Goal: Transaction & Acquisition: Book appointment/travel/reservation

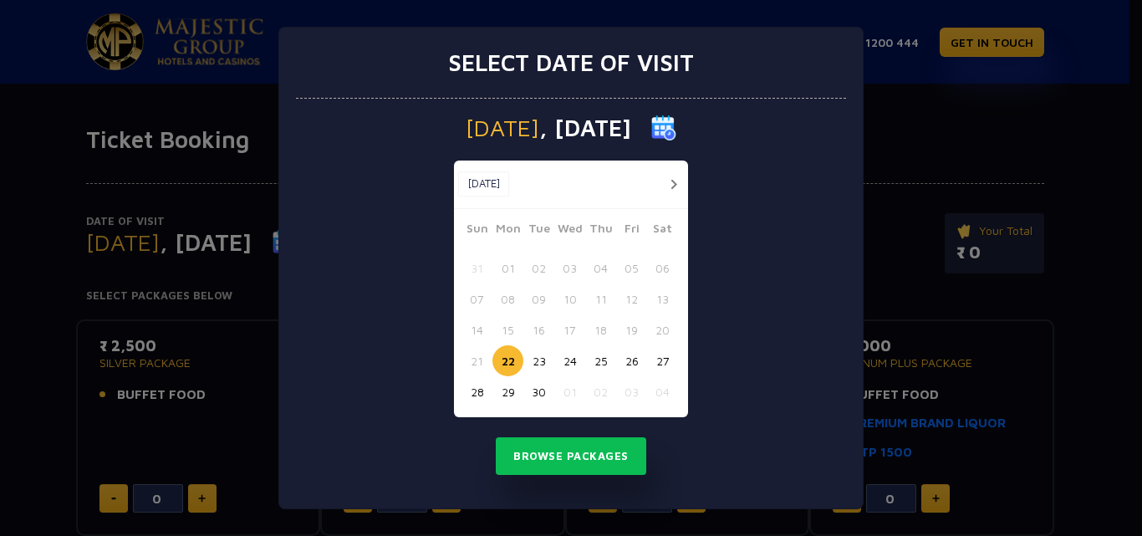
click at [676, 186] on button "button" at bounding box center [673, 184] width 21 height 21
click at [636, 267] on button "03" at bounding box center [631, 268] width 31 height 31
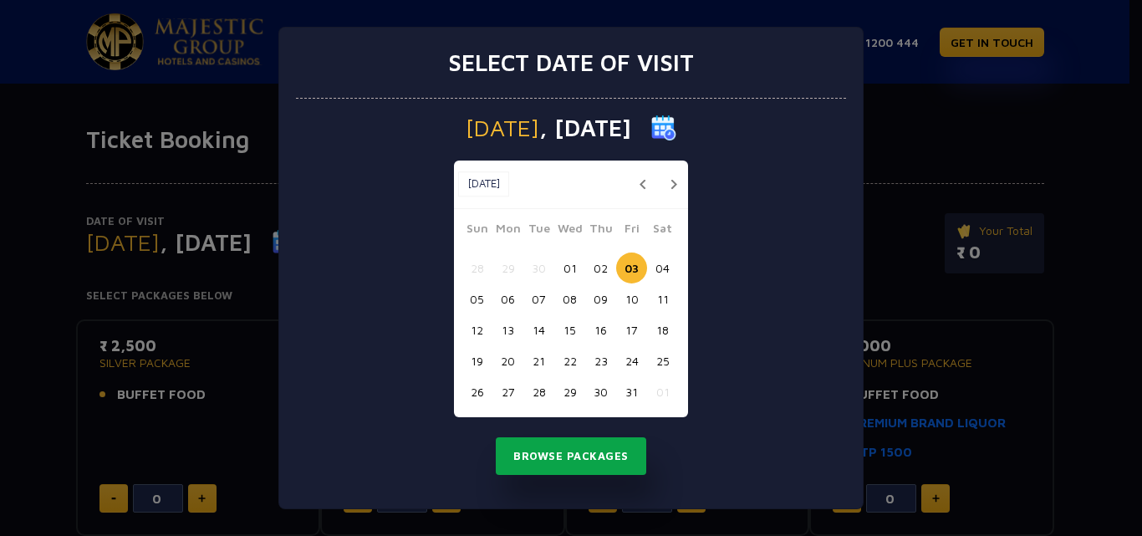
click at [584, 460] on button "Browse Packages" at bounding box center [571, 456] width 150 height 38
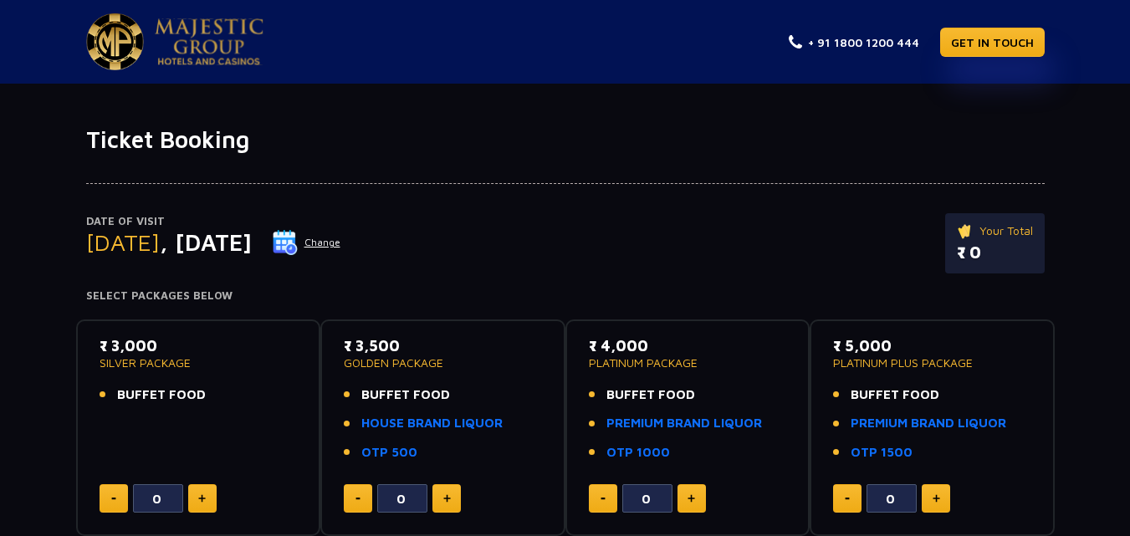
click at [341, 244] on button "Change" at bounding box center [306, 242] width 69 height 27
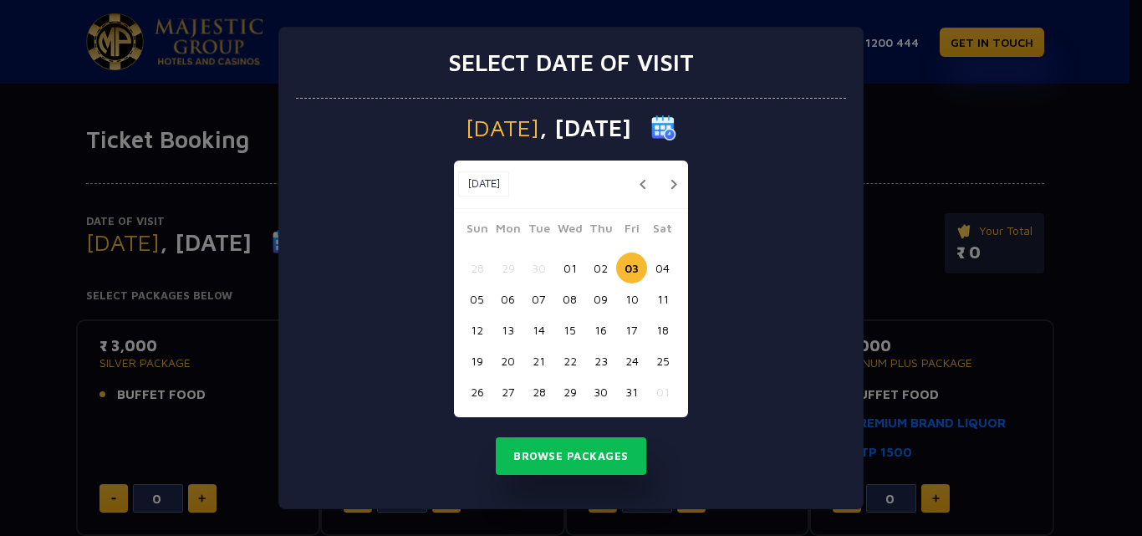
click at [546, 300] on button "07" at bounding box center [538, 298] width 31 height 31
click at [581, 464] on button "Browse Packages" at bounding box center [571, 456] width 150 height 38
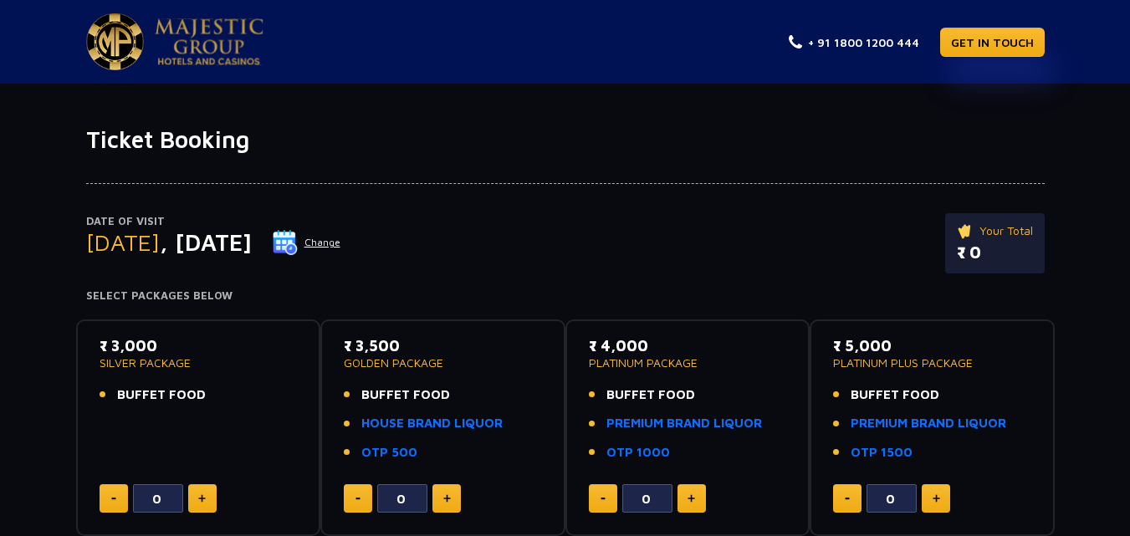
click at [341, 246] on button "Change" at bounding box center [306, 242] width 69 height 27
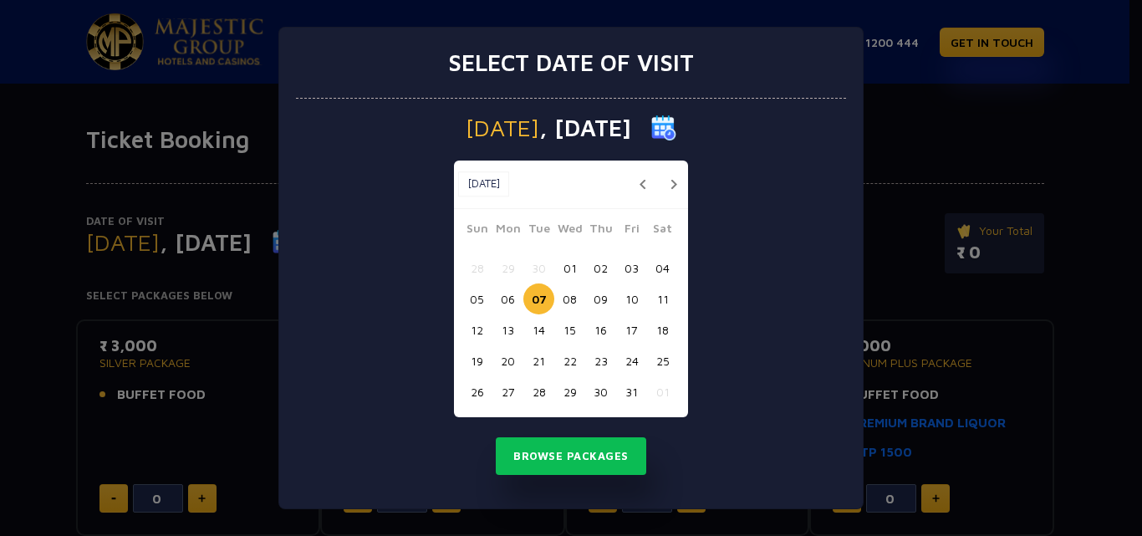
click at [640, 183] on button "button" at bounding box center [642, 184] width 21 height 21
click at [513, 362] on button "22" at bounding box center [507, 360] width 31 height 31
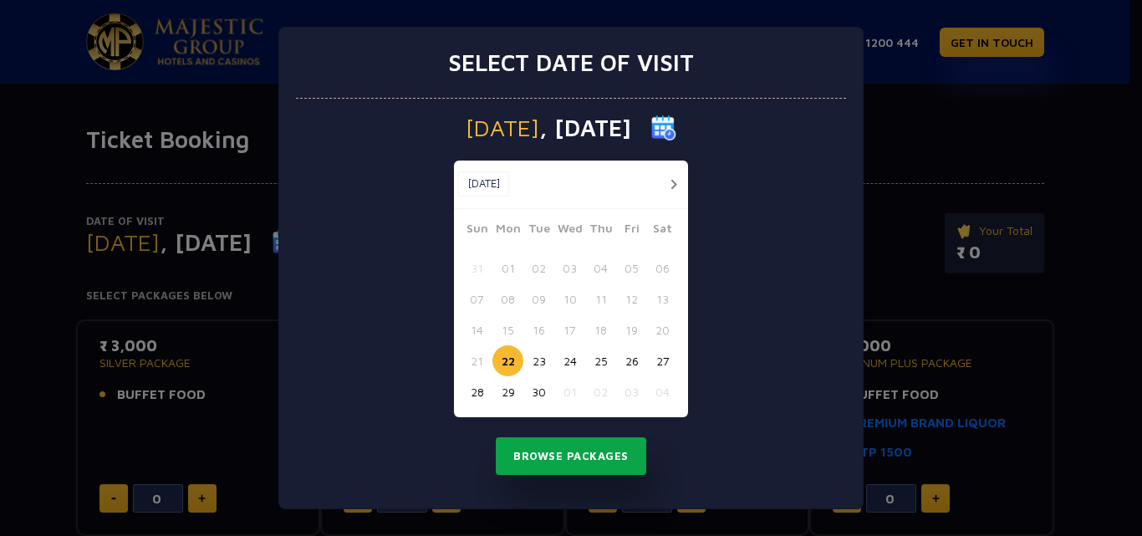
click at [556, 463] on button "Browse Packages" at bounding box center [571, 456] width 150 height 38
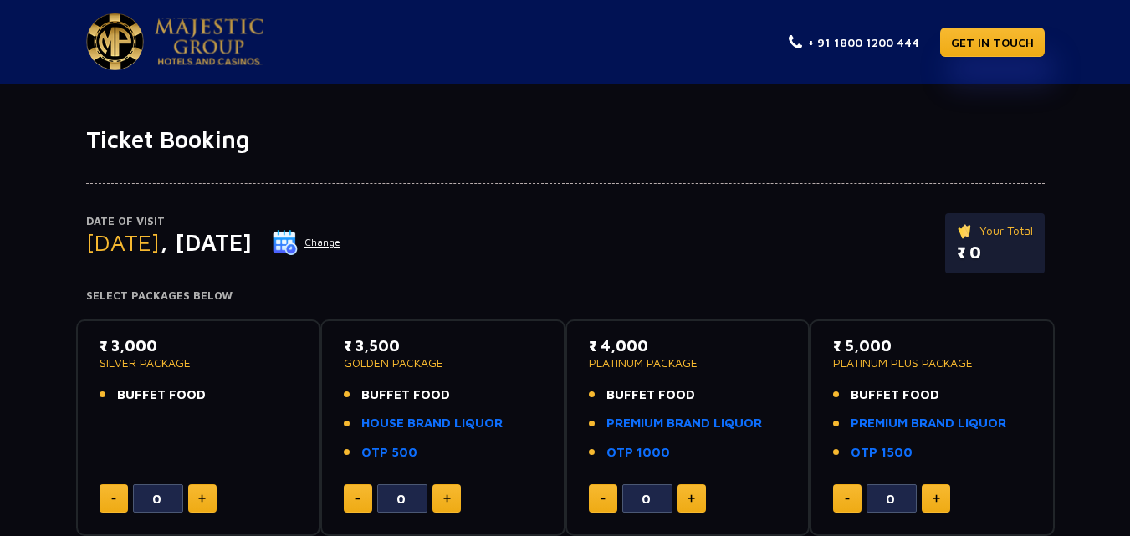
click at [341, 240] on button "Change" at bounding box center [306, 242] width 69 height 27
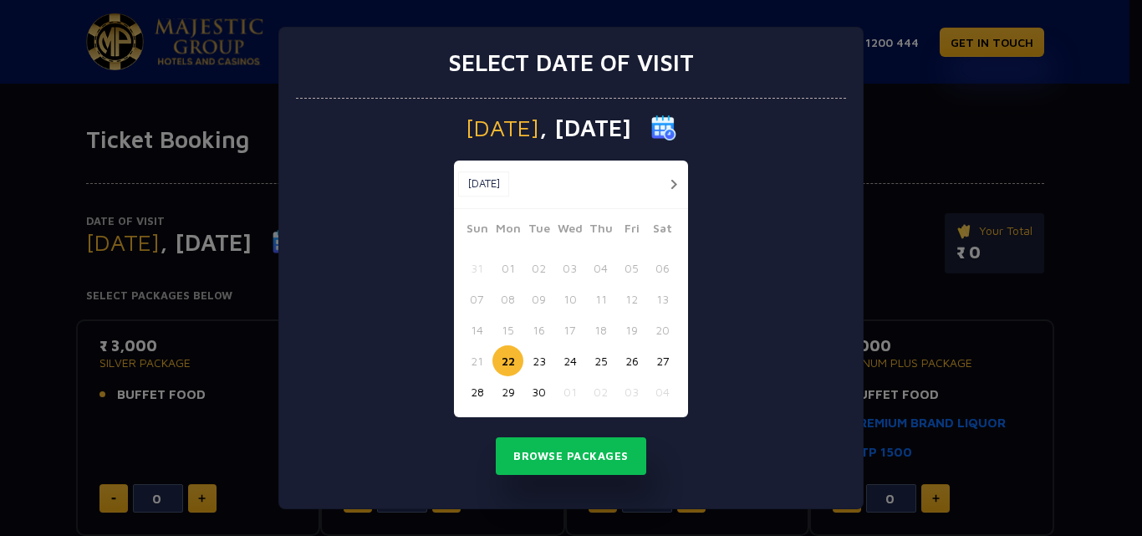
click at [675, 181] on button "button" at bounding box center [673, 184] width 21 height 21
click at [634, 267] on button "03" at bounding box center [631, 268] width 31 height 31
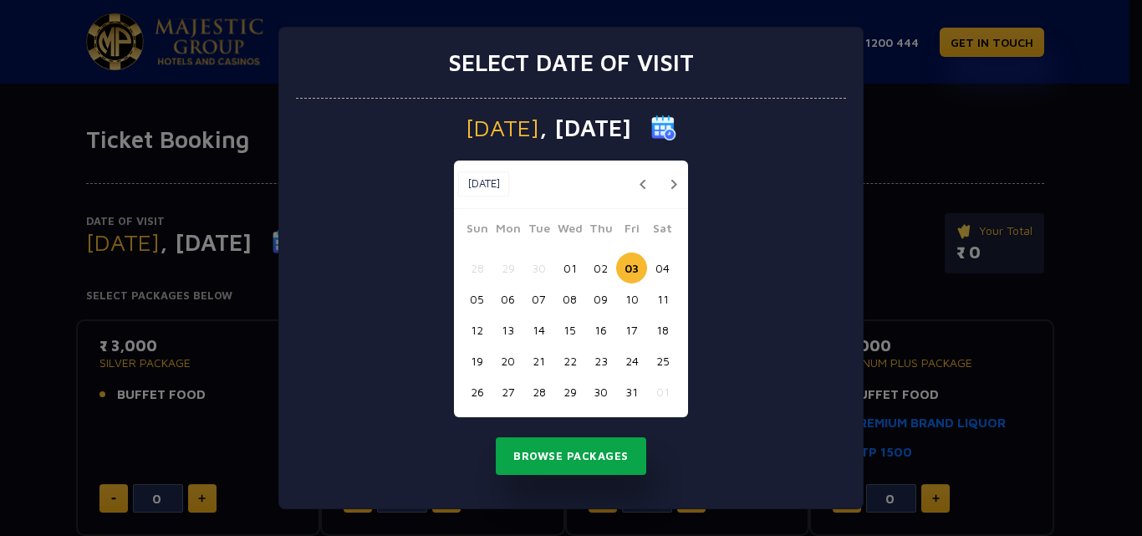
click at [564, 449] on button "Browse Packages" at bounding box center [571, 456] width 150 height 38
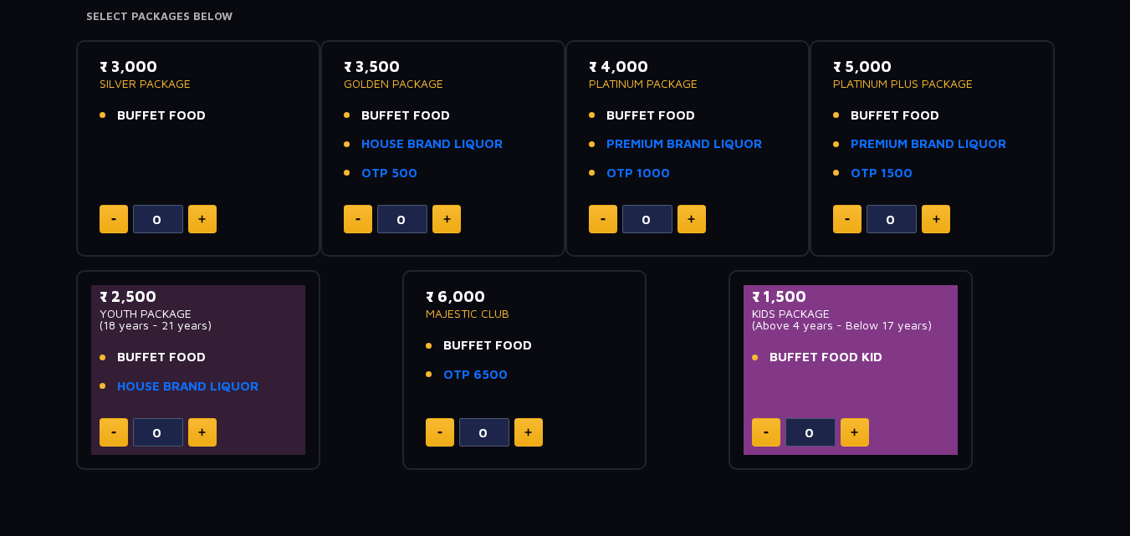
scroll to position [251, 0]
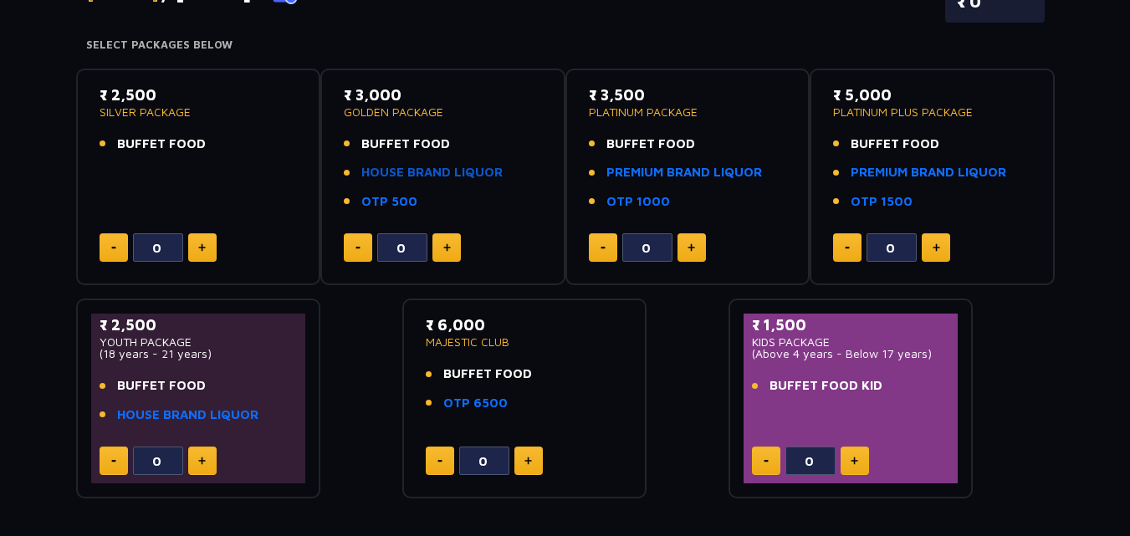
click at [460, 172] on link "HOUSE BRAND LIQUOR" at bounding box center [431, 172] width 141 height 19
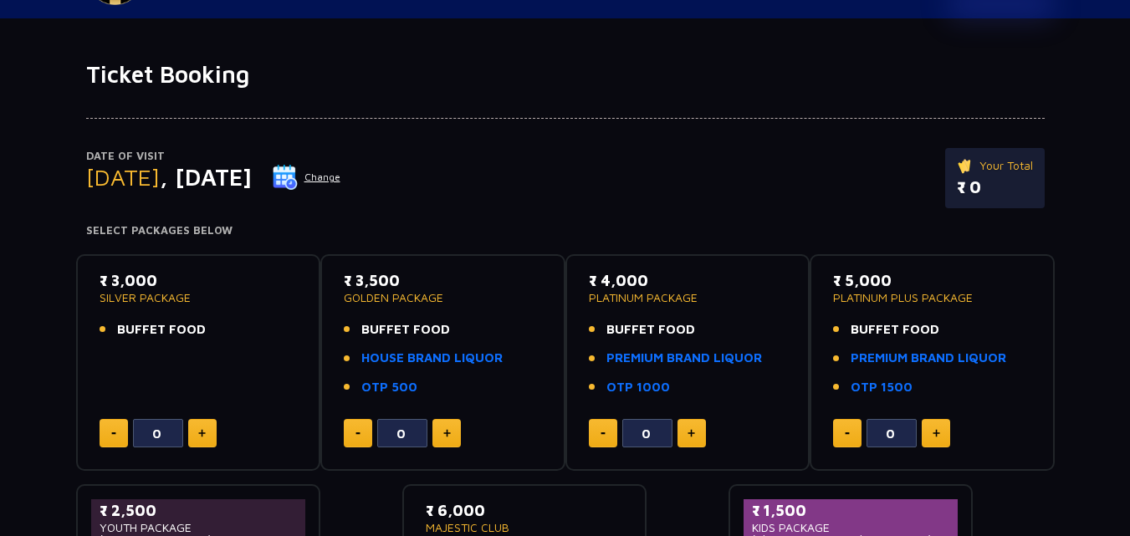
scroll to position [0, 0]
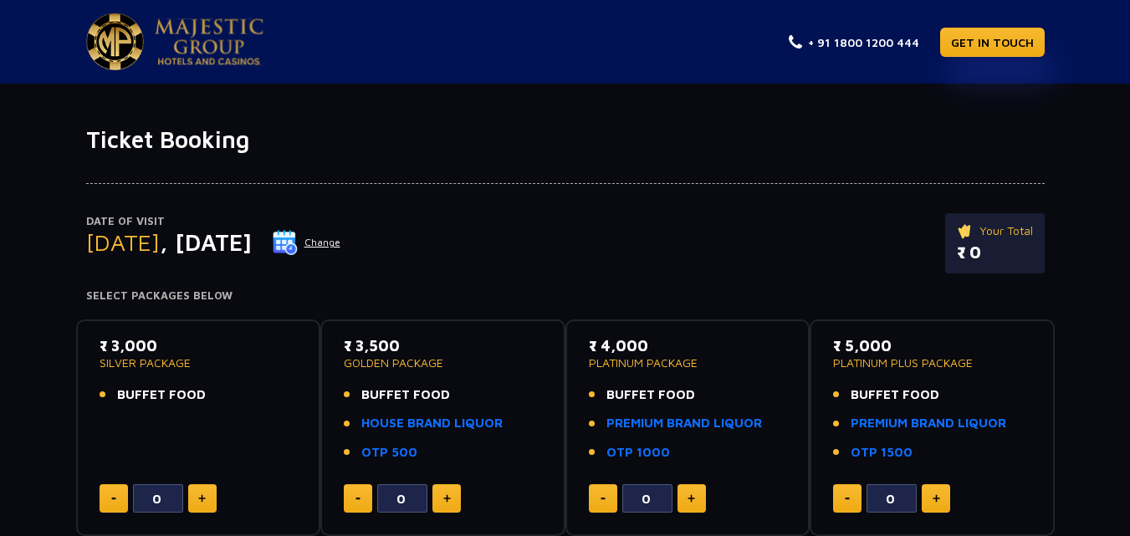
click at [298, 242] on img at bounding box center [285, 242] width 25 height 25
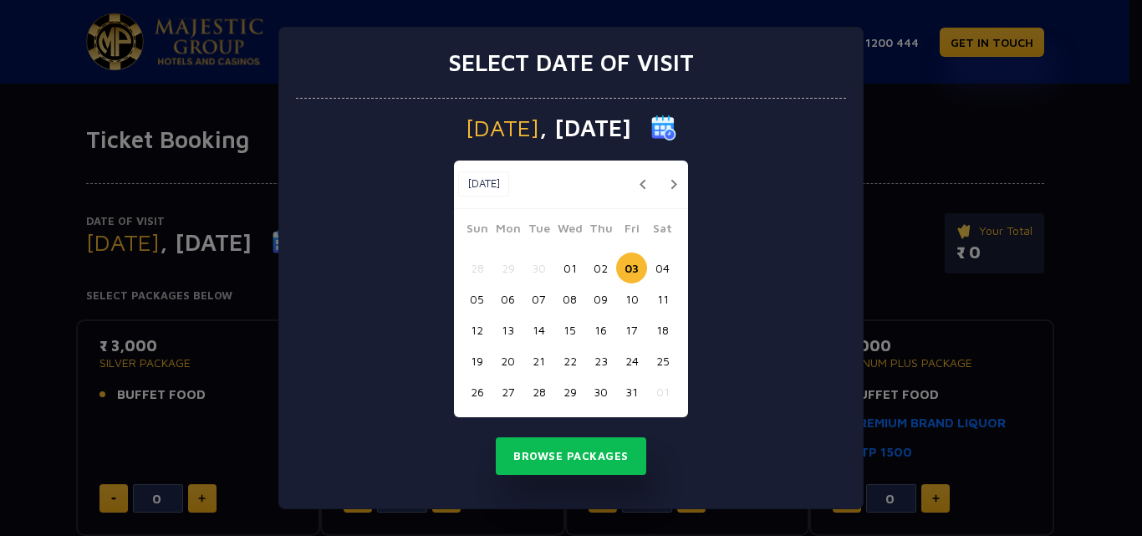
click at [599, 268] on button "02" at bounding box center [600, 268] width 31 height 31
click at [579, 463] on button "Browse Packages" at bounding box center [571, 456] width 150 height 38
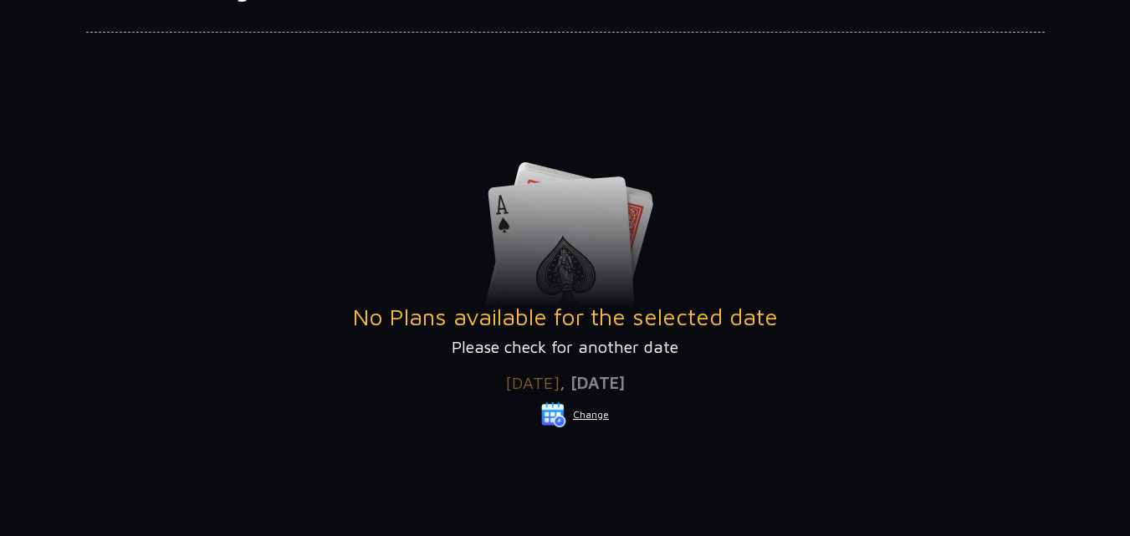
scroll to position [167, 0]
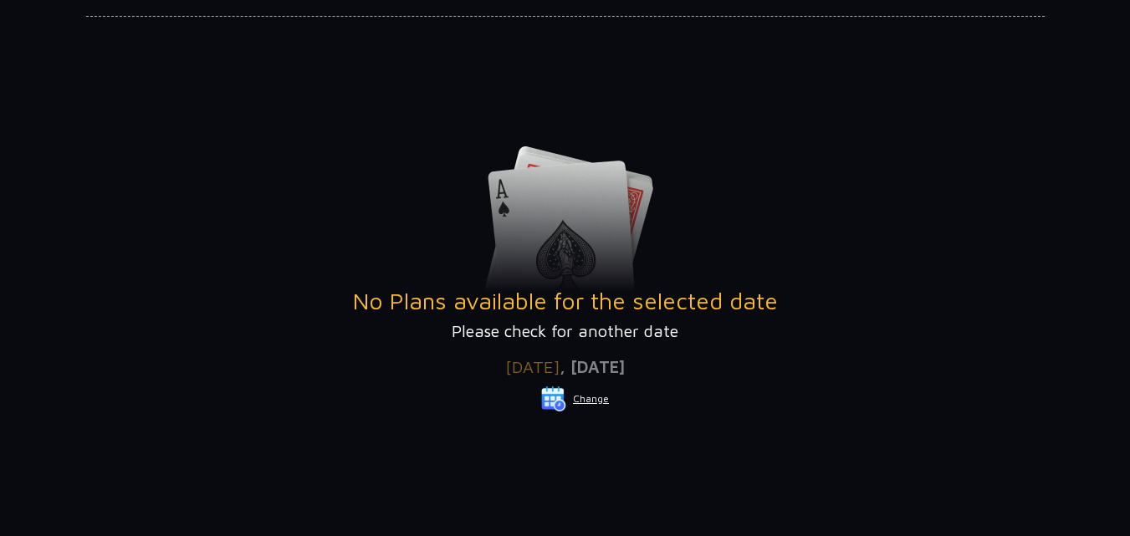
click at [604, 402] on button "Change" at bounding box center [574, 398] width 69 height 27
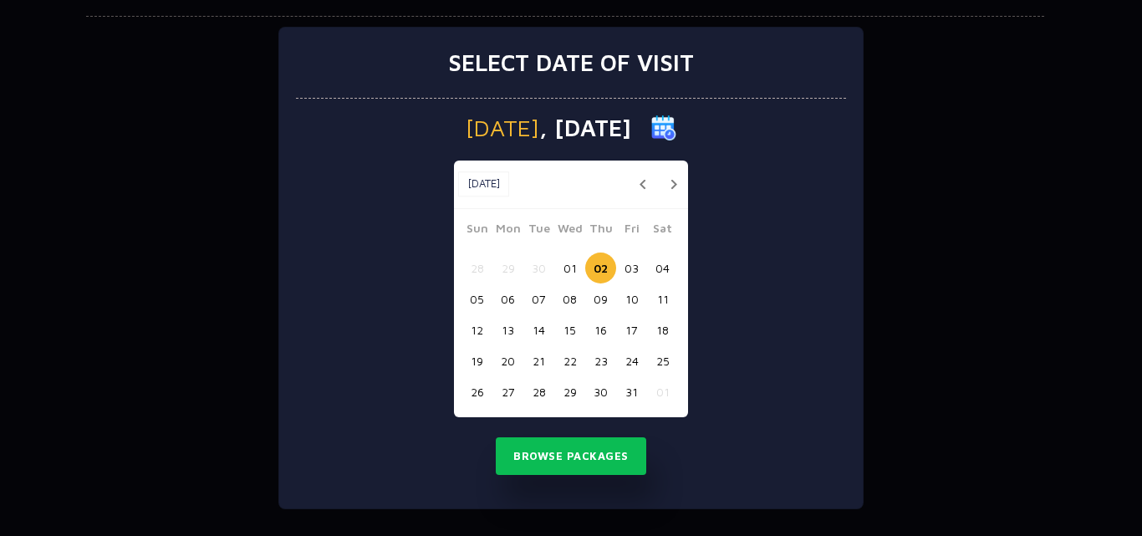
click at [1066, 284] on div "Select date of visit Thursday , 02 Oct 2025 Oct, 2025 Oct, 2025 Sun Mon Tue Wed…" at bounding box center [571, 268] width 1142 height 536
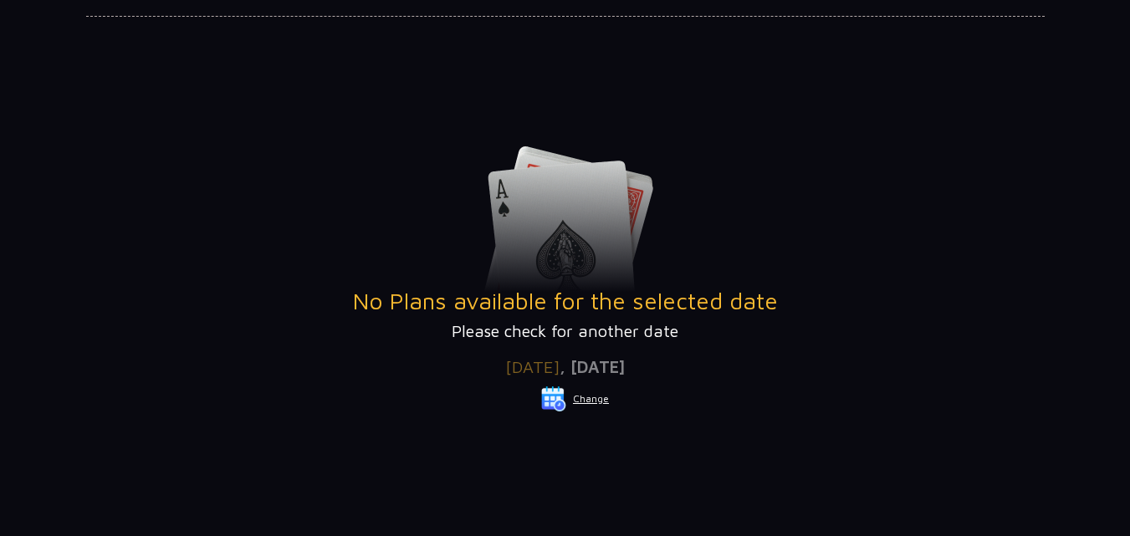
scroll to position [0, 0]
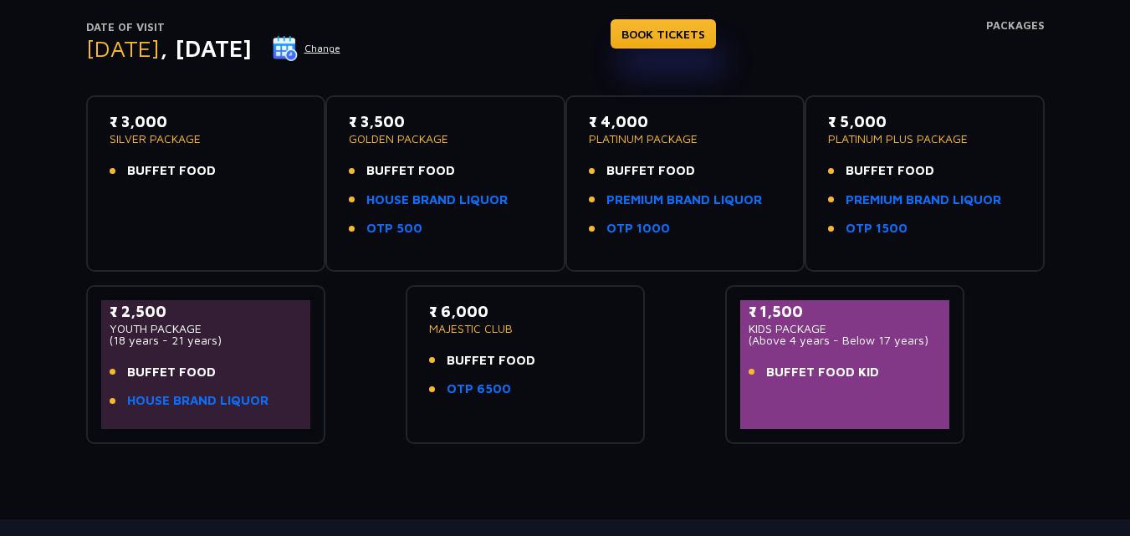
scroll to position [251, 0]
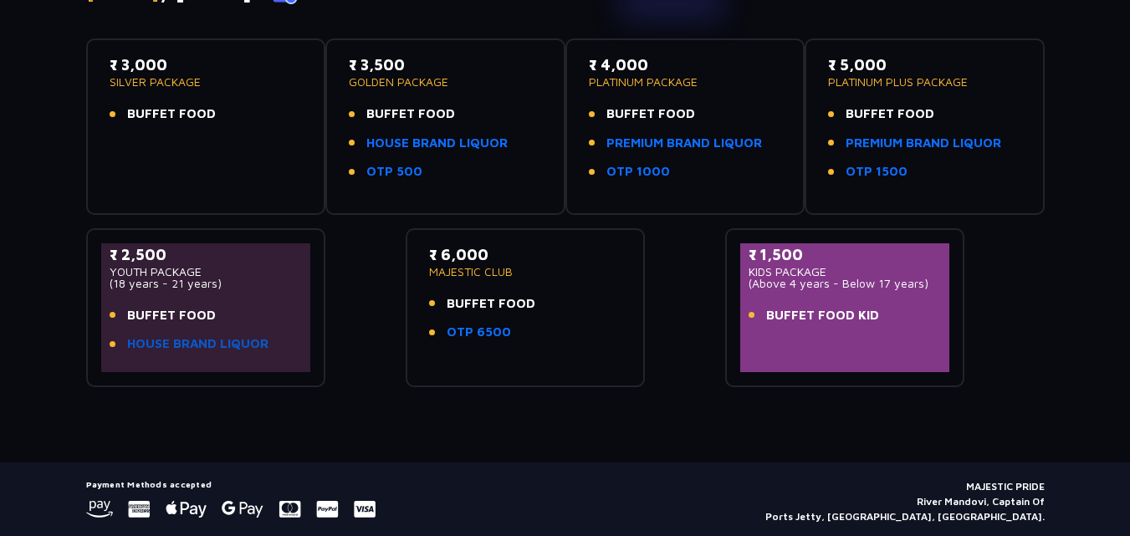
click at [249, 339] on link "HOUSE BRAND LIQUOR" at bounding box center [197, 343] width 141 height 19
